Goal: Task Accomplishment & Management: Manage account settings

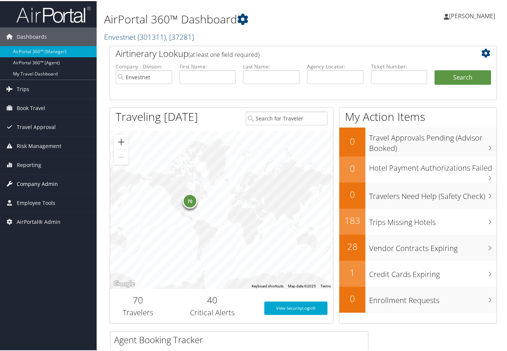
click at [28, 183] on span "Company Admin" at bounding box center [37, 183] width 41 height 19
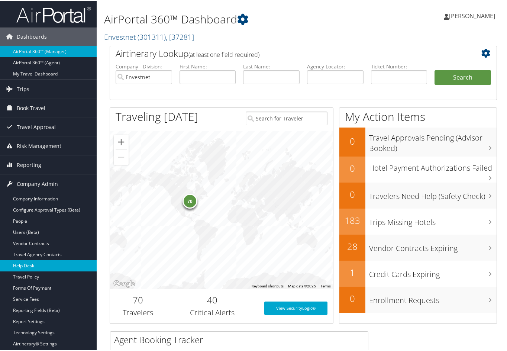
click at [28, 263] on link "Help Desk" at bounding box center [48, 264] width 97 height 11
click at [169, 29] on h2 "Envestnet ( 301311 ) , [ 37281 ]" at bounding box center [237, 35] width 266 height 13
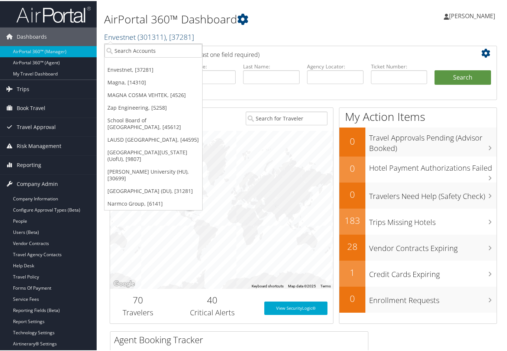
click at [166, 32] on span "( 301311 )" at bounding box center [152, 36] width 28 height 10
click at [150, 46] on input "search" at bounding box center [153, 50] width 98 height 14
type input "f"
type input "University of utah athletics"
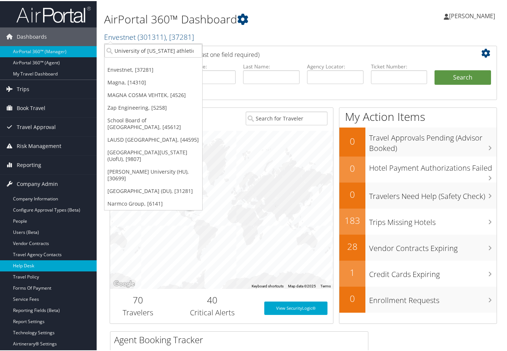
click at [25, 261] on link "Help Desk" at bounding box center [48, 264] width 97 height 11
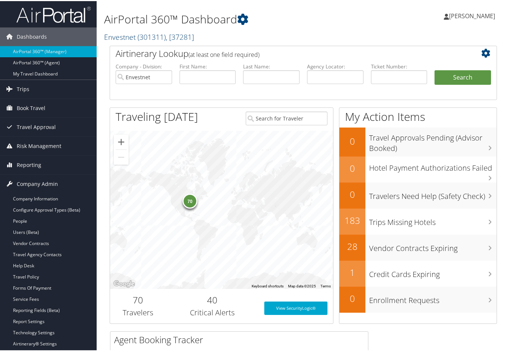
click at [112, 33] on link "Envestnet ( 301311 ) , [ 37281 ]" at bounding box center [149, 36] width 90 height 10
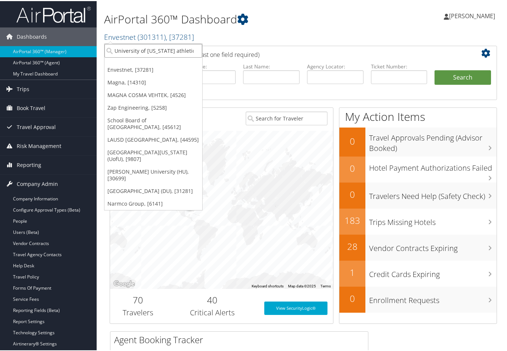
click at [121, 48] on input "University of utah athletics" at bounding box center [153, 50] width 98 height 14
click at [121, 48] on input "search" at bounding box center [153, 50] width 98 height 14
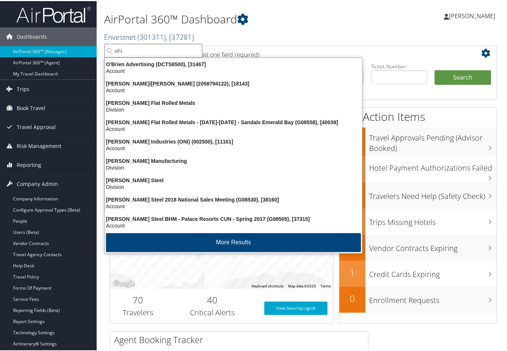
type input "ohio"
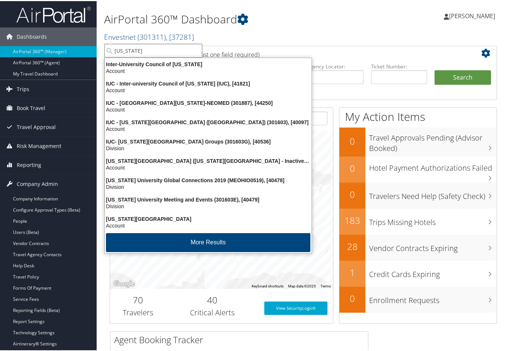
drag, startPoint x: 133, startPoint y: 51, endPoint x: 116, endPoint y: 46, distance: 18.0
click at [116, 46] on input "ohio" at bounding box center [153, 50] width 98 height 14
click at [116, 46] on input "search" at bounding box center [153, 50] width 98 height 14
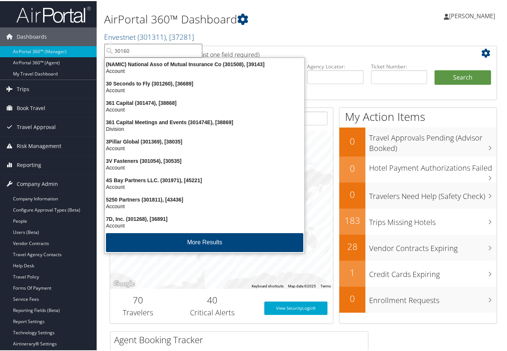
type input "301603"
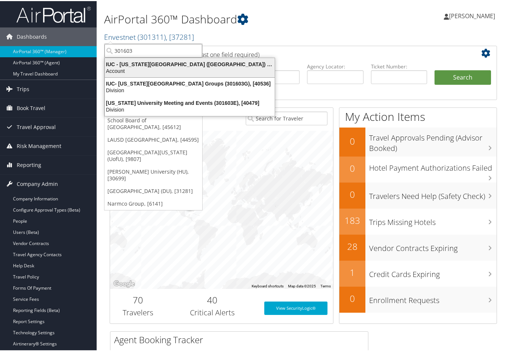
click at [130, 65] on div "IUC - Ohio University (OU) (301603), [40097]" at bounding box center [189, 63] width 179 height 7
click at [130, 65] on label "Company - Division:" at bounding box center [144, 65] width 57 height 7
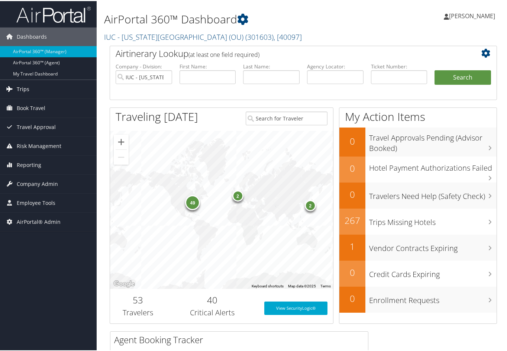
click at [22, 87] on span "Trips" at bounding box center [23, 88] width 13 height 19
click at [20, 87] on span "Trips" at bounding box center [23, 88] width 13 height 19
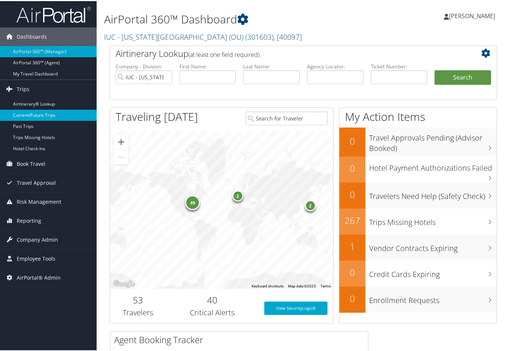
click at [30, 111] on link "Current/Future Trips" at bounding box center [48, 114] width 97 height 11
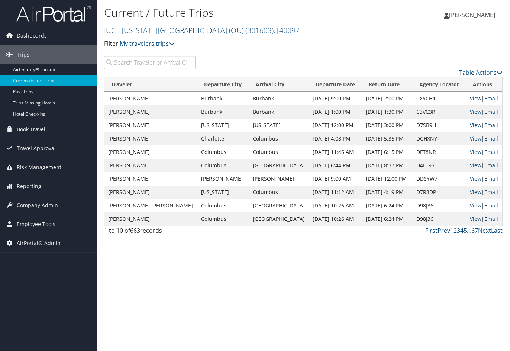
click at [470, 96] on link "View" at bounding box center [476, 98] width 12 height 7
click at [145, 26] on link "IUC - Ohio University (OU) ( 301603 ) , [ 40097 ]" at bounding box center [203, 30] width 198 height 10
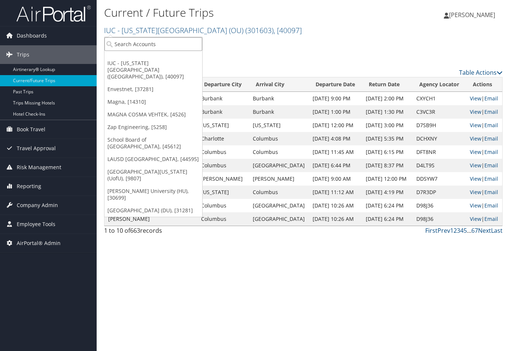
click at [141, 44] on input "search" at bounding box center [153, 44] width 98 height 14
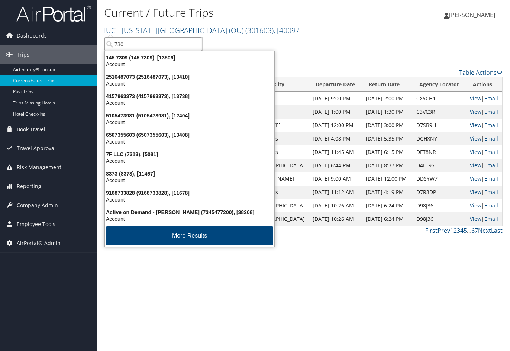
type input "7309"
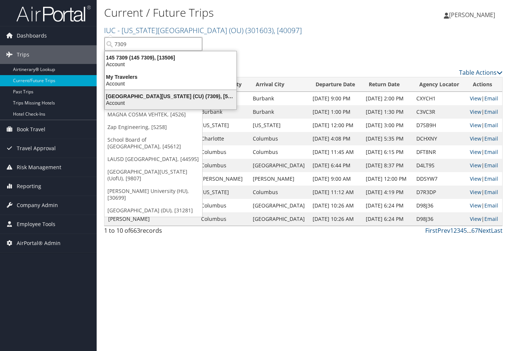
click at [152, 99] on div "University of Colorado (CU) (7309), [5251]" at bounding box center [170, 96] width 141 height 7
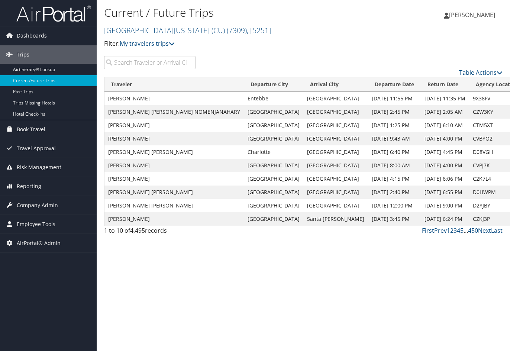
click at [129, 32] on link "University of Colorado (CU) ( 7309 ) , [ 5251 ]" at bounding box center [187, 30] width 167 height 10
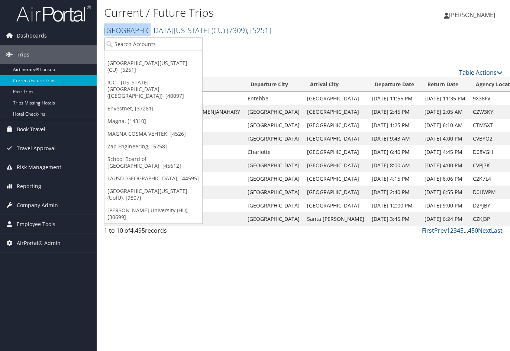
click at [129, 32] on link "University of Colorado (CU) ( 7309 ) , [ 5251 ]" at bounding box center [187, 30] width 167 height 10
click at [126, 43] on input "search" at bounding box center [153, 44] width 98 height 14
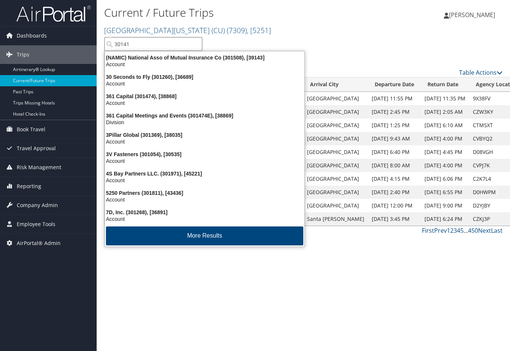
type input "301415"
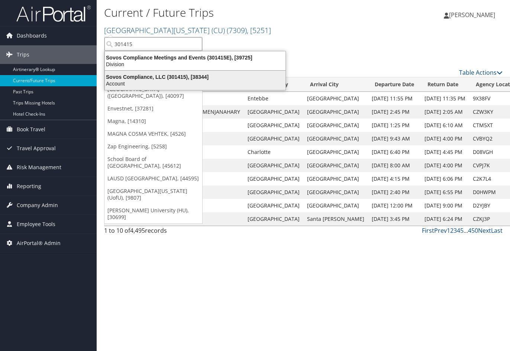
click at [144, 77] on div "Sovos Compliance, LLC (301415), [38344]" at bounding box center [195, 77] width 190 height 7
click at [144, 77] on div "Table Actions" at bounding box center [304, 66] width 410 height 21
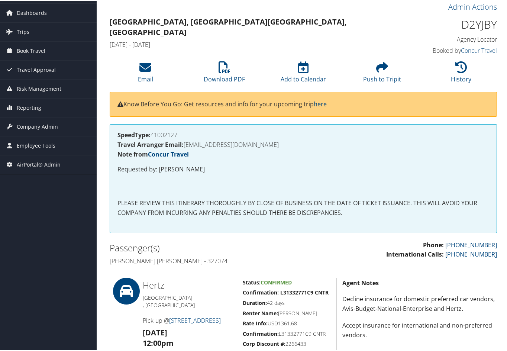
scroll to position [37, 0]
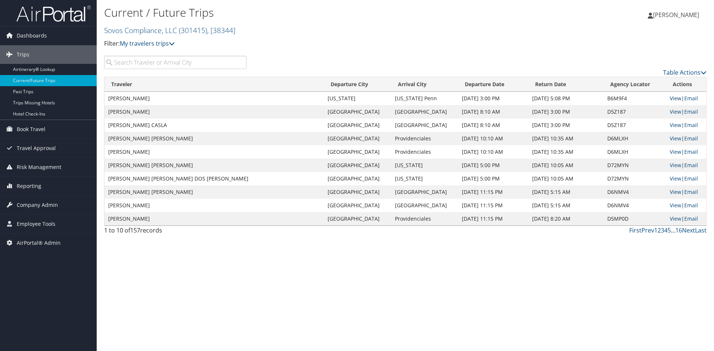
click at [510, 95] on link "View" at bounding box center [676, 98] width 12 height 7
click at [510, 112] on link "View" at bounding box center [676, 111] width 12 height 7
click at [510, 177] on link "View" at bounding box center [676, 178] width 12 height 7
click at [510, 230] on link "Next" at bounding box center [688, 230] width 13 height 8
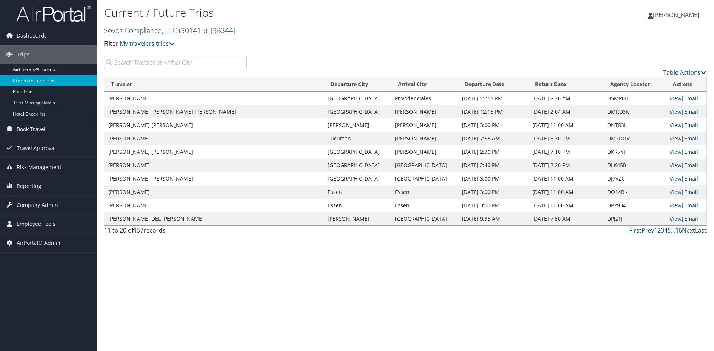
click at [510, 150] on link "View" at bounding box center [676, 151] width 12 height 7
click at [129, 26] on link "Sovos Compliance, LLC ( 301415 ) , [ 38344 ]" at bounding box center [169, 30] width 131 height 10
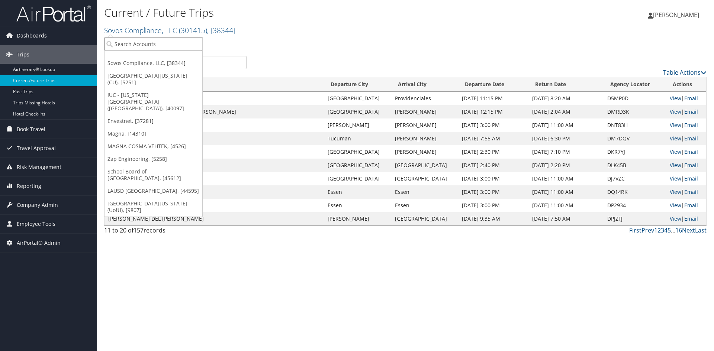
click at [123, 40] on input "search" at bounding box center [153, 44] width 98 height 14
type input "narmc"
click at [123, 59] on div "Narmco Group (2190), [6141]" at bounding box center [153, 57] width 106 height 7
click at [123, 59] on input "search" at bounding box center [175, 62] width 142 height 13
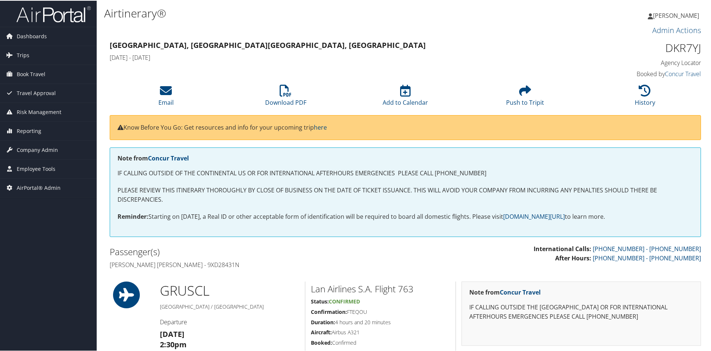
drag, startPoint x: 421, startPoint y: 332, endPoint x: 416, endPoint y: 325, distance: 9.2
click at [420, 331] on h5 "Aircraft: Airbus A321" at bounding box center [380, 331] width 139 height 7
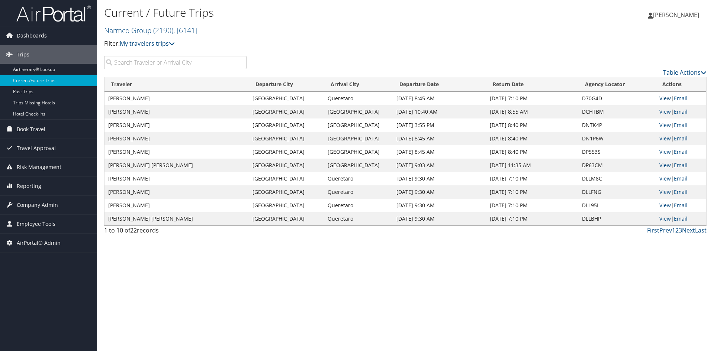
click at [666, 99] on link "View" at bounding box center [665, 98] width 12 height 7
click at [36, 201] on span "Company Admin" at bounding box center [37, 205] width 41 height 19
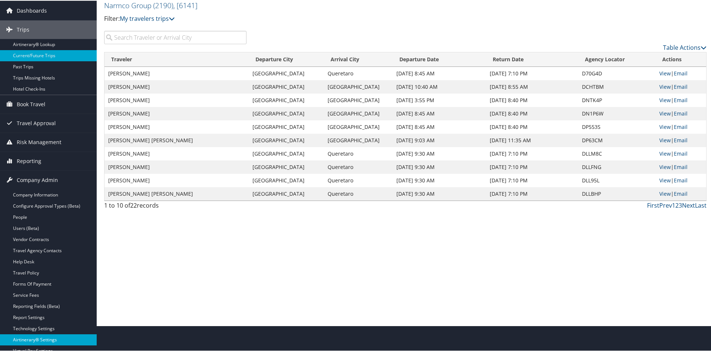
scroll to position [102, 0]
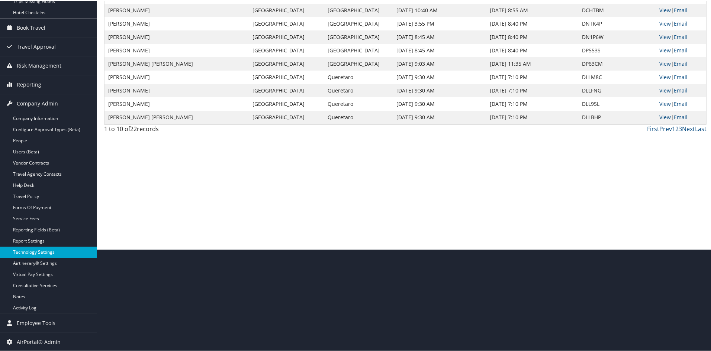
click at [41, 251] on link "Technology Settings" at bounding box center [48, 251] width 97 height 11
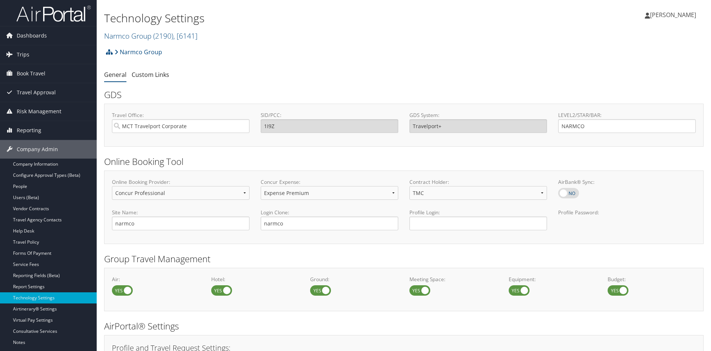
select select "4"
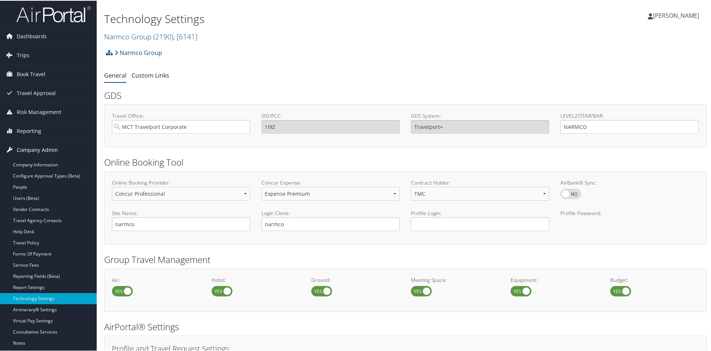
click at [46, 150] on span "Company Admin" at bounding box center [37, 149] width 41 height 19
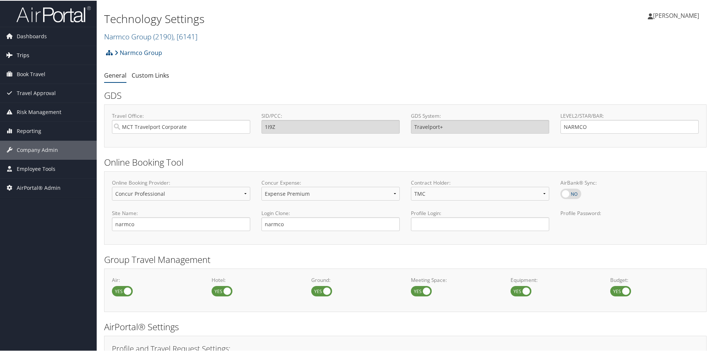
click at [39, 56] on link "Trips" at bounding box center [48, 54] width 97 height 19
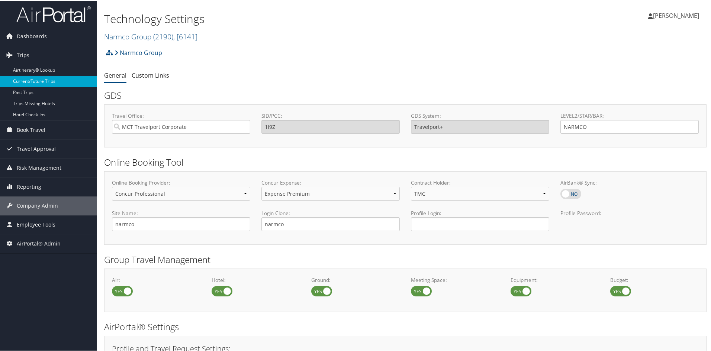
click at [43, 76] on link "Current/Future Trips" at bounding box center [48, 80] width 97 height 11
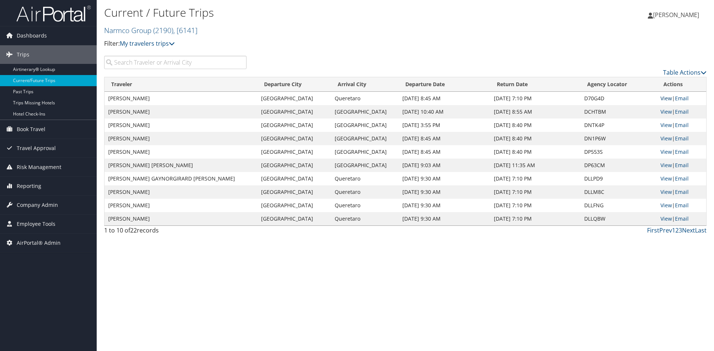
click at [665, 97] on link "View" at bounding box center [666, 98] width 12 height 7
click at [111, 30] on link "Narmco Group ( 2190 ) , [ 6141 ]" at bounding box center [150, 30] width 93 height 10
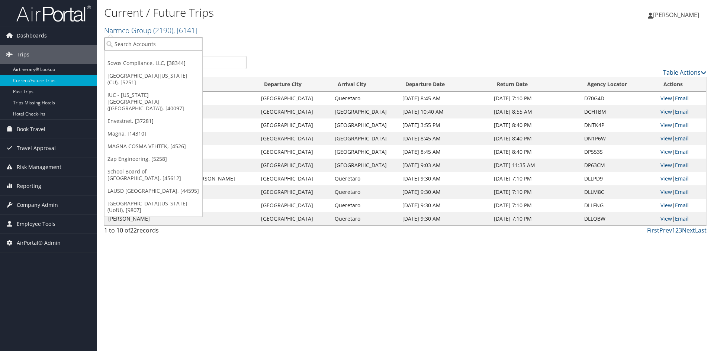
click at [111, 44] on input "search" at bounding box center [153, 44] width 98 height 14
type input "4"
type input "0"
type input "tremec"
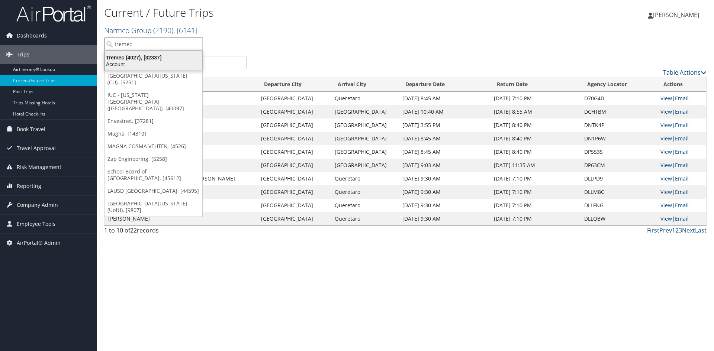
click at [118, 54] on div "Tremec (4027), [32337]" at bounding box center [153, 57] width 106 height 7
click at [118, 54] on div "Current / Future Trips Narmco Group ( 2190 ) , [ 6141 ] Sovos Compliance, LLC U…" at bounding box center [304, 30] width 401 height 52
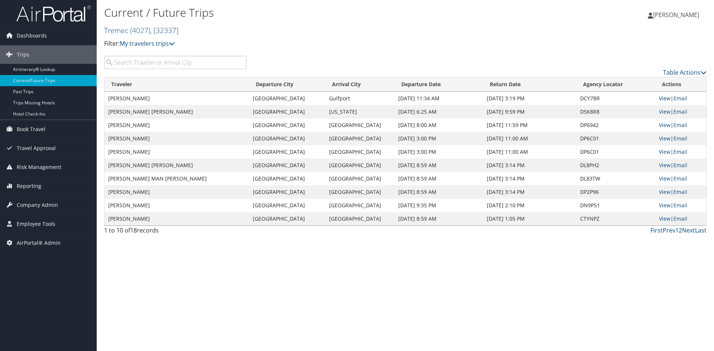
click at [659, 97] on link "View" at bounding box center [665, 98] width 12 height 7
click at [134, 30] on span "( 4027 )" at bounding box center [140, 30] width 20 height 10
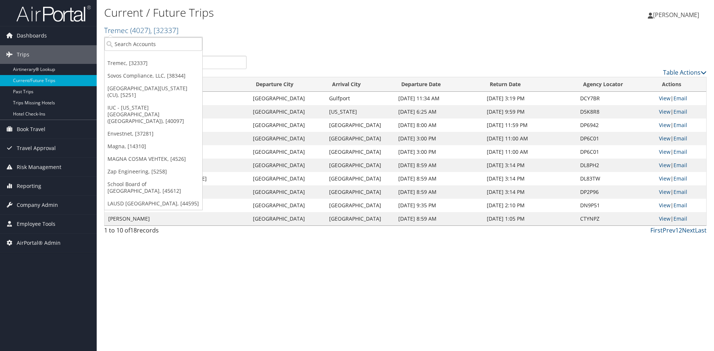
click at [130, 38] on ul "Tremec, [32337] Sovos Compliance, LLC, [38344] University of Colorado (CU), [52…" at bounding box center [153, 124] width 99 height 174
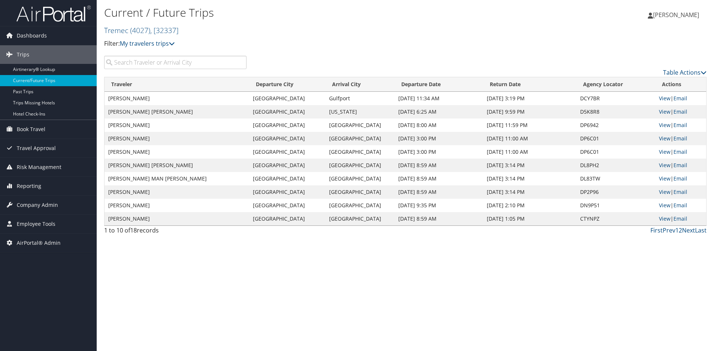
click at [128, 24] on h2 "Tremec ( 4027 ) , [ 32337 ]" at bounding box center [304, 29] width 401 height 13
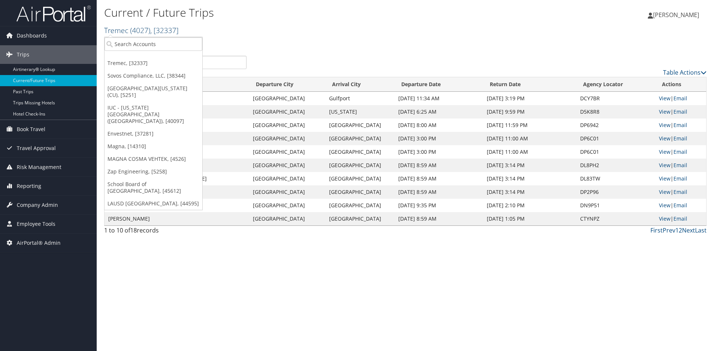
click at [127, 27] on link "Tremec ( 4027 ) , [ 32337 ]" at bounding box center [141, 30] width 74 height 10
click at [122, 45] on input "search" at bounding box center [153, 44] width 98 height 14
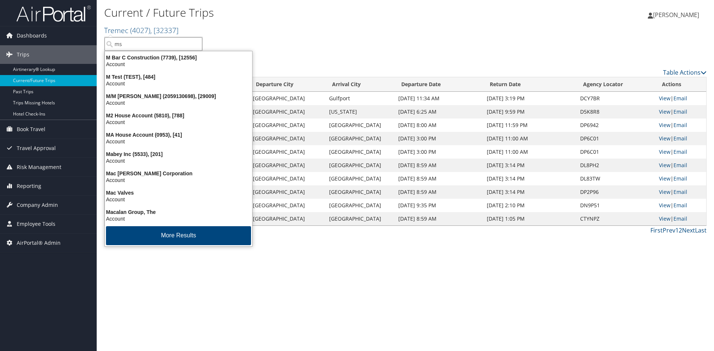
type input "msu"
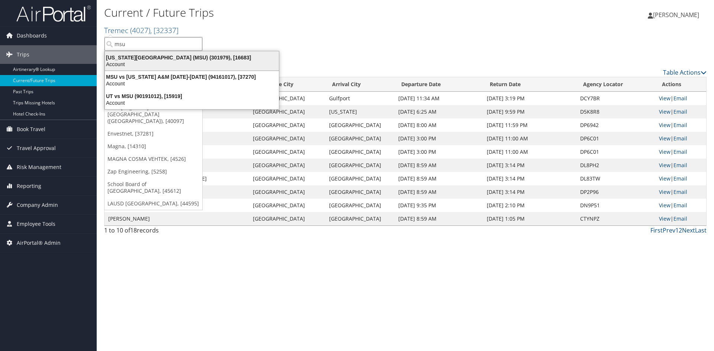
click at [131, 58] on div "Michigan State University (MSU) (301979), [16683]" at bounding box center [191, 57] width 183 height 7
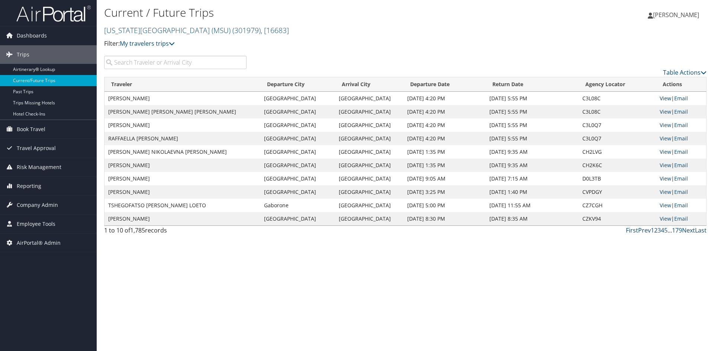
click at [662, 97] on link "View" at bounding box center [665, 98] width 12 height 7
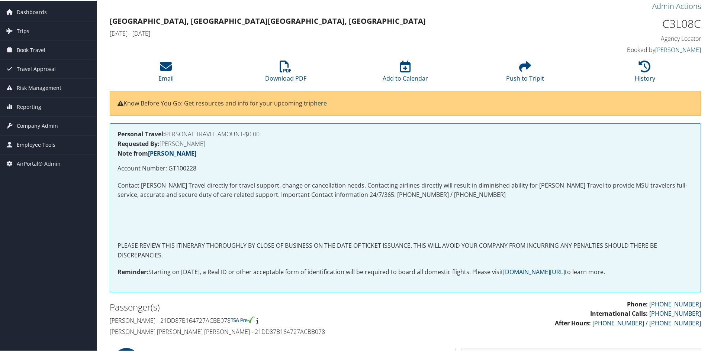
scroll to position [37, 0]
